Goal: Task Accomplishment & Management: Manage account settings

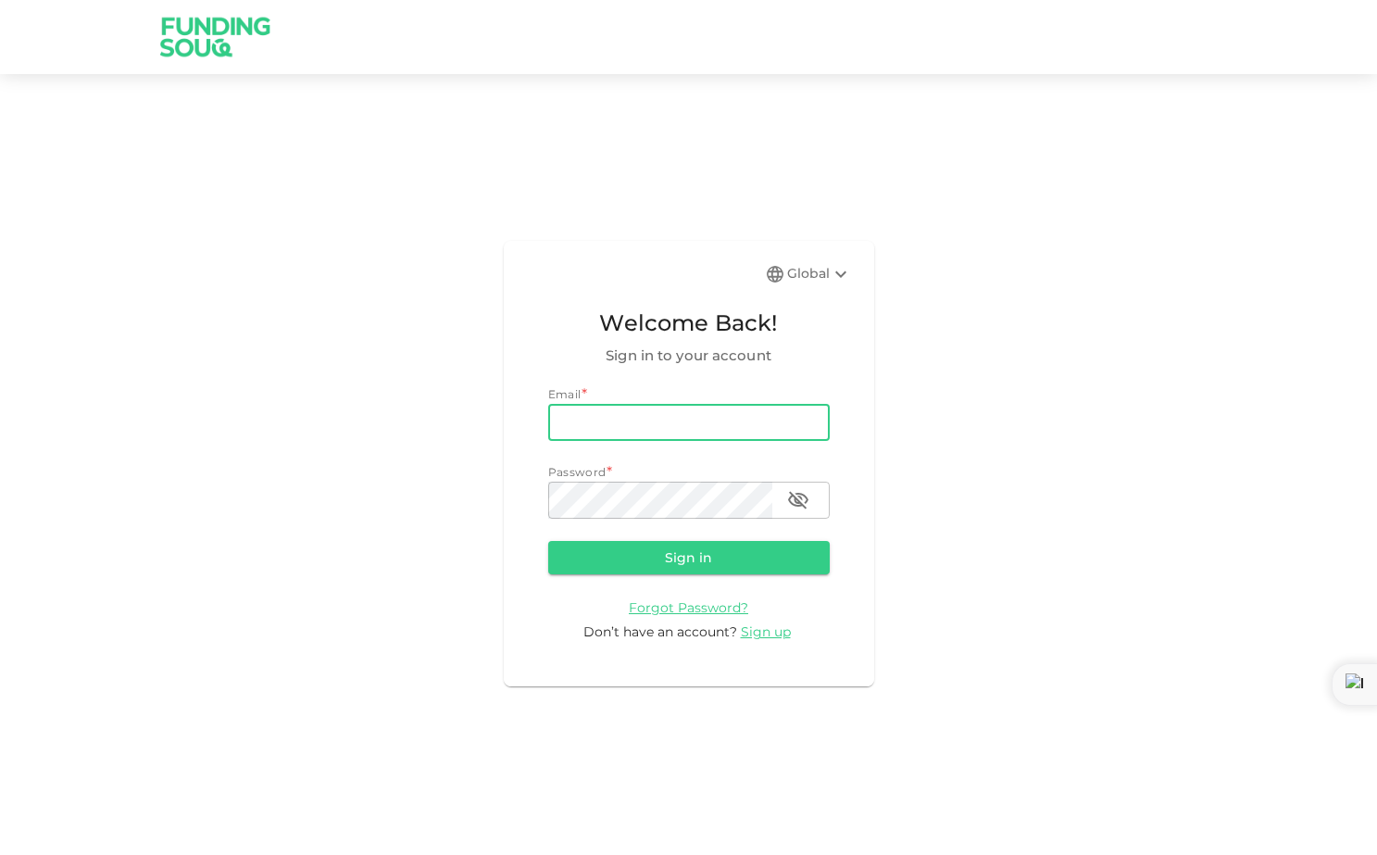
type input "[EMAIL_ADDRESS][DOMAIN_NAME]"
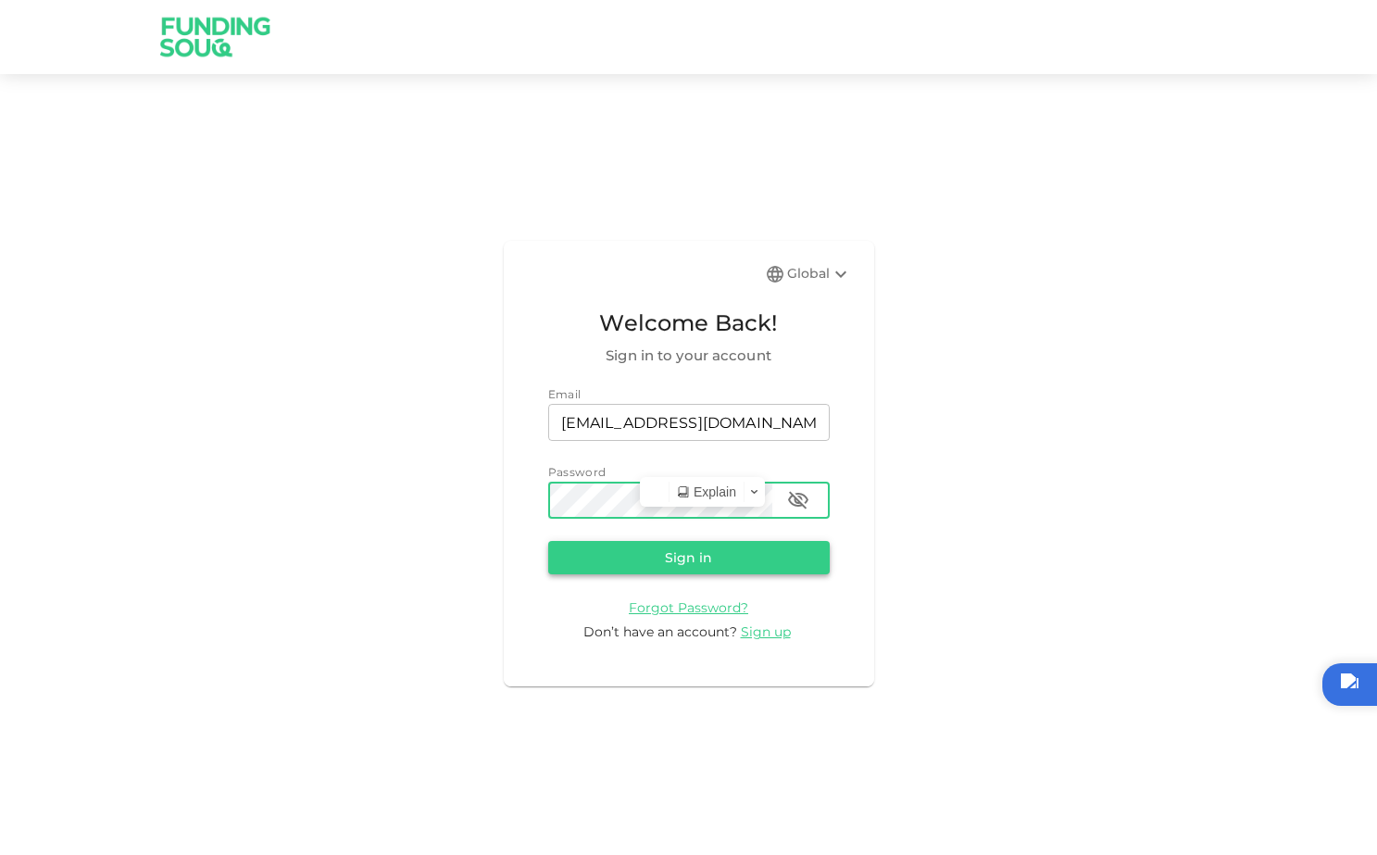
click at [601, 553] on button "Sign in" at bounding box center [689, 557] width 282 height 33
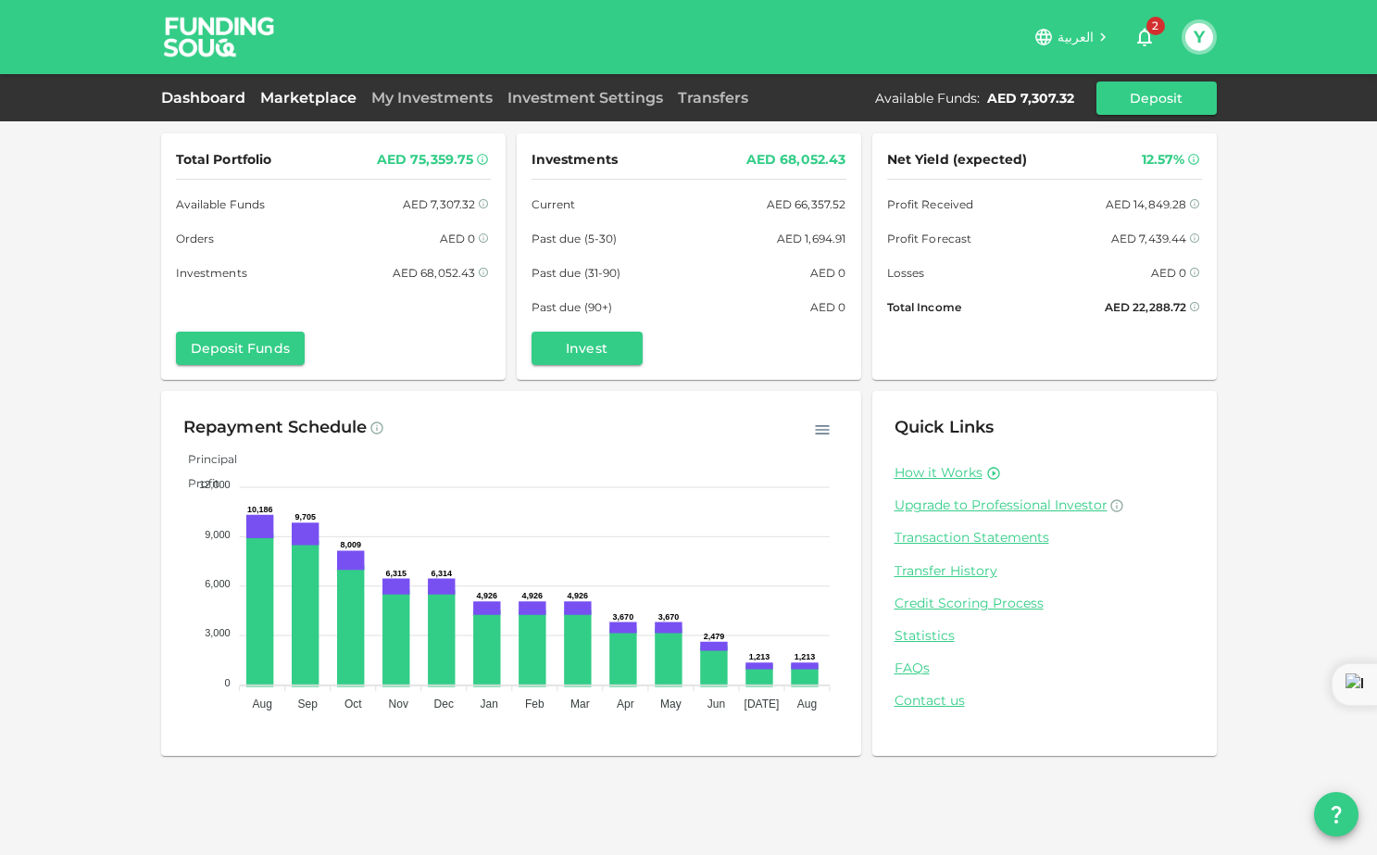
click at [318, 89] on link "Marketplace" at bounding box center [308, 98] width 111 height 18
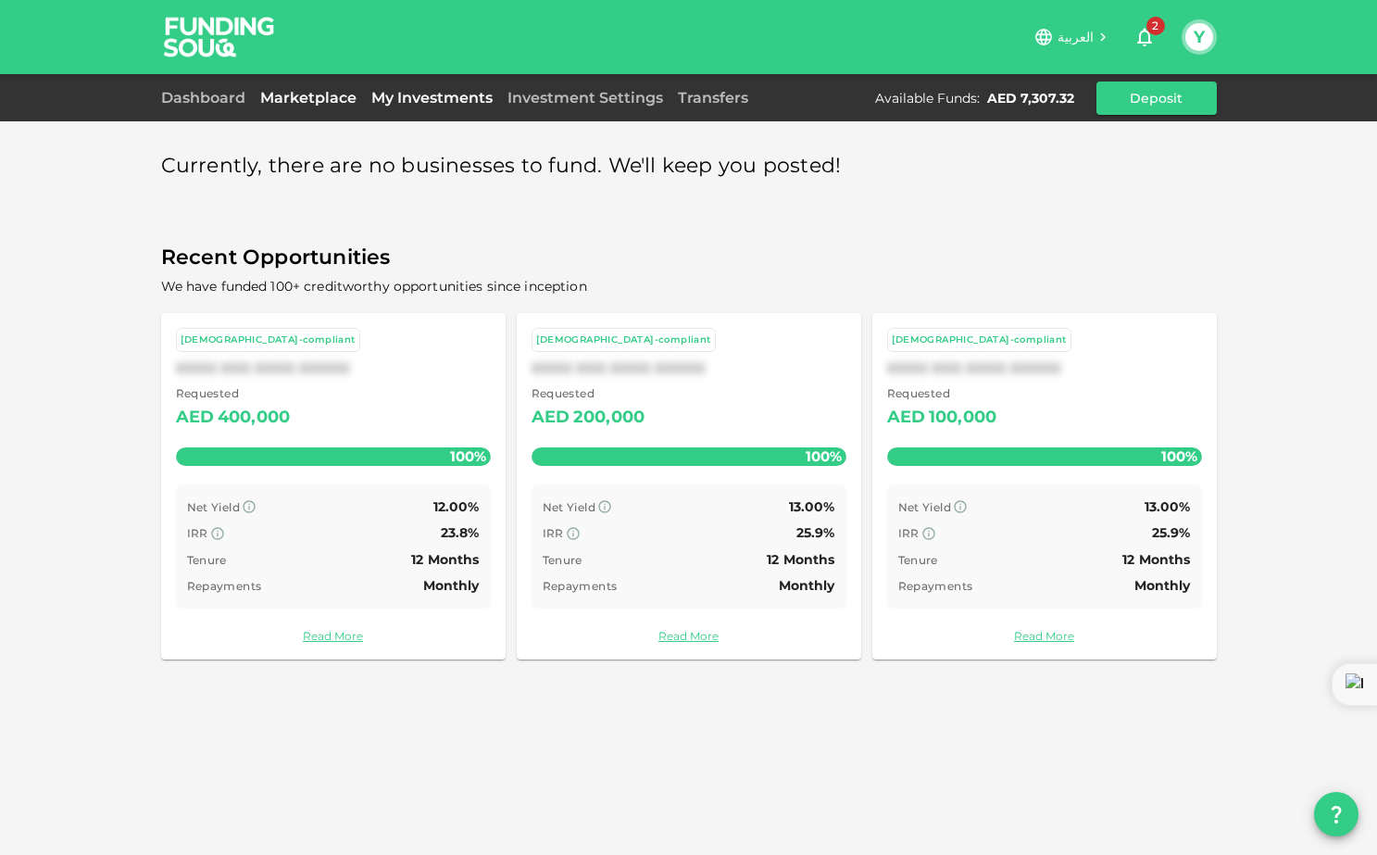
click at [447, 94] on link "My Investments" at bounding box center [432, 98] width 136 height 18
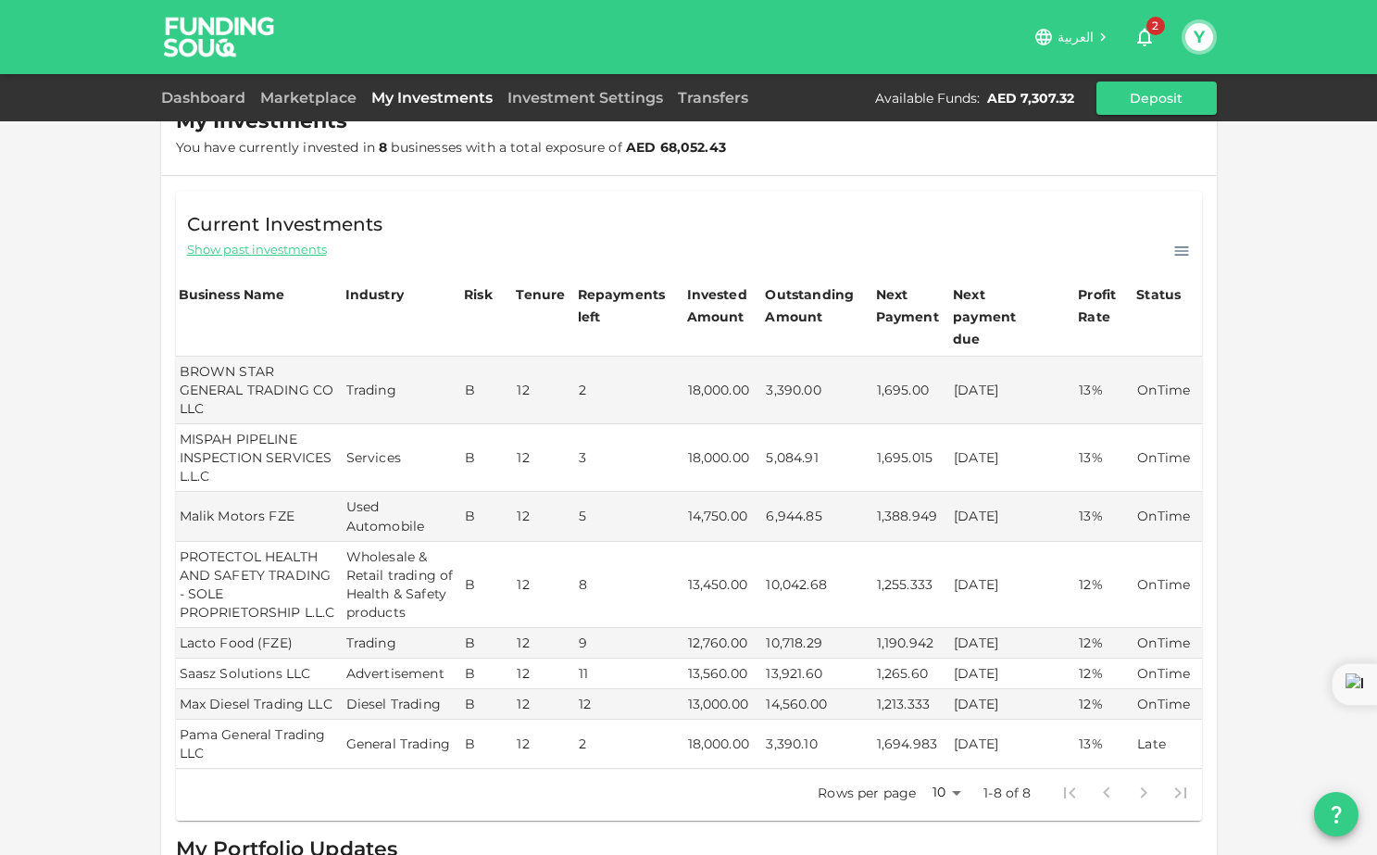
scroll to position [60, 0]
